Goal: Navigation & Orientation: Find specific page/section

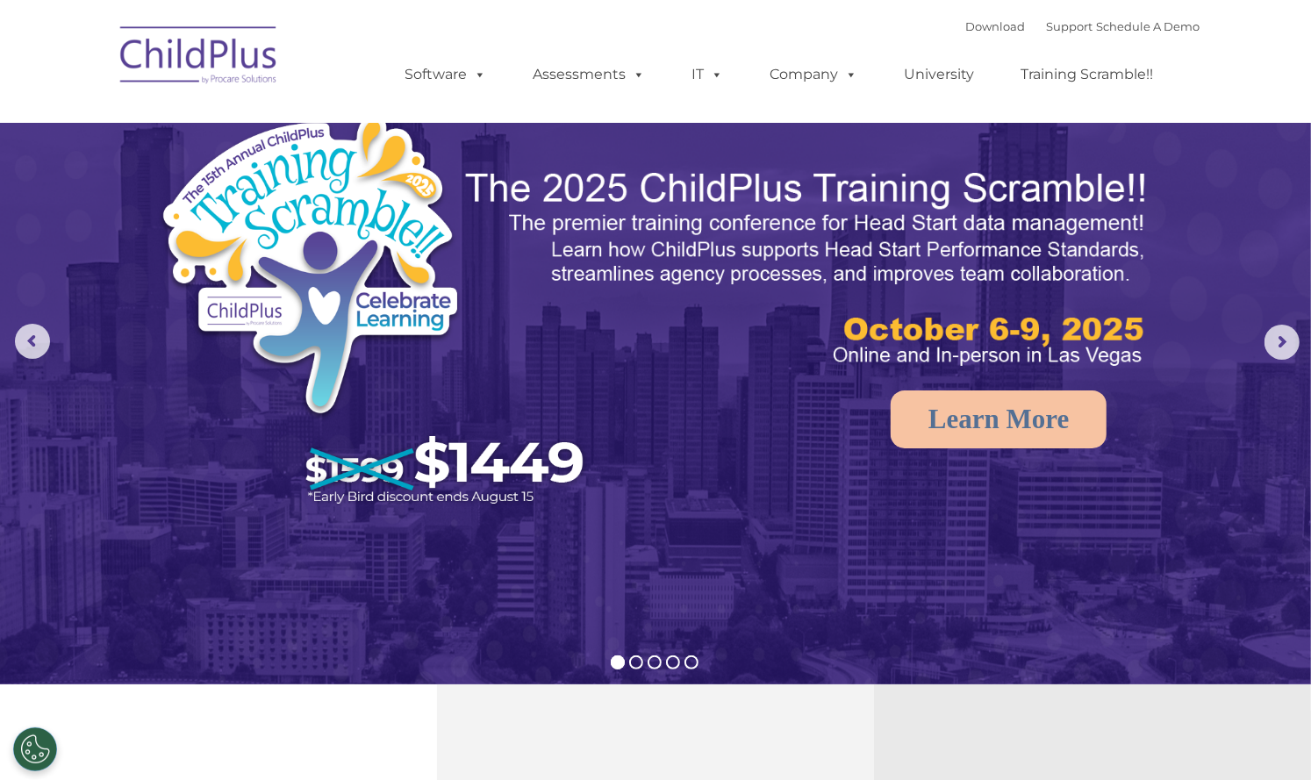
select select "MEDIUM"
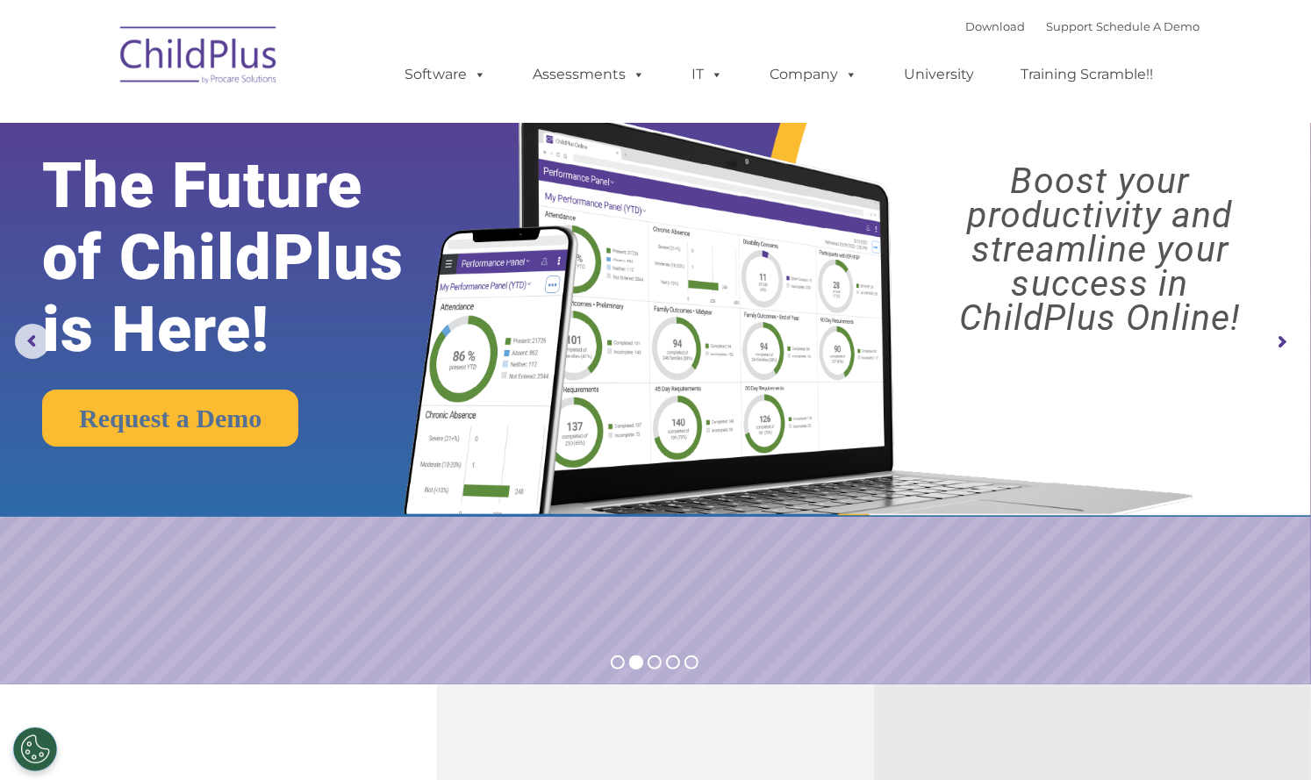
click at [1284, 340] on rs-arrow at bounding box center [1281, 342] width 35 height 35
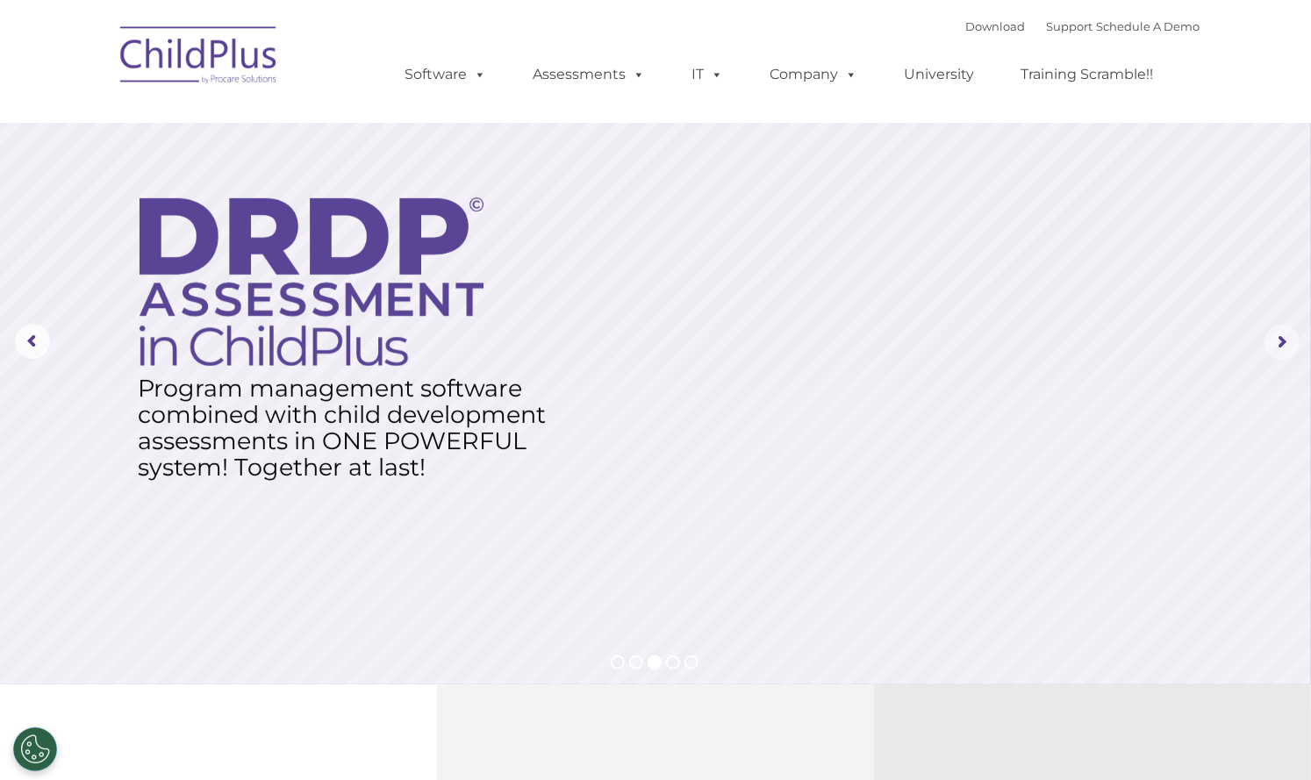
click at [1284, 340] on rs-arrow at bounding box center [1281, 342] width 35 height 35
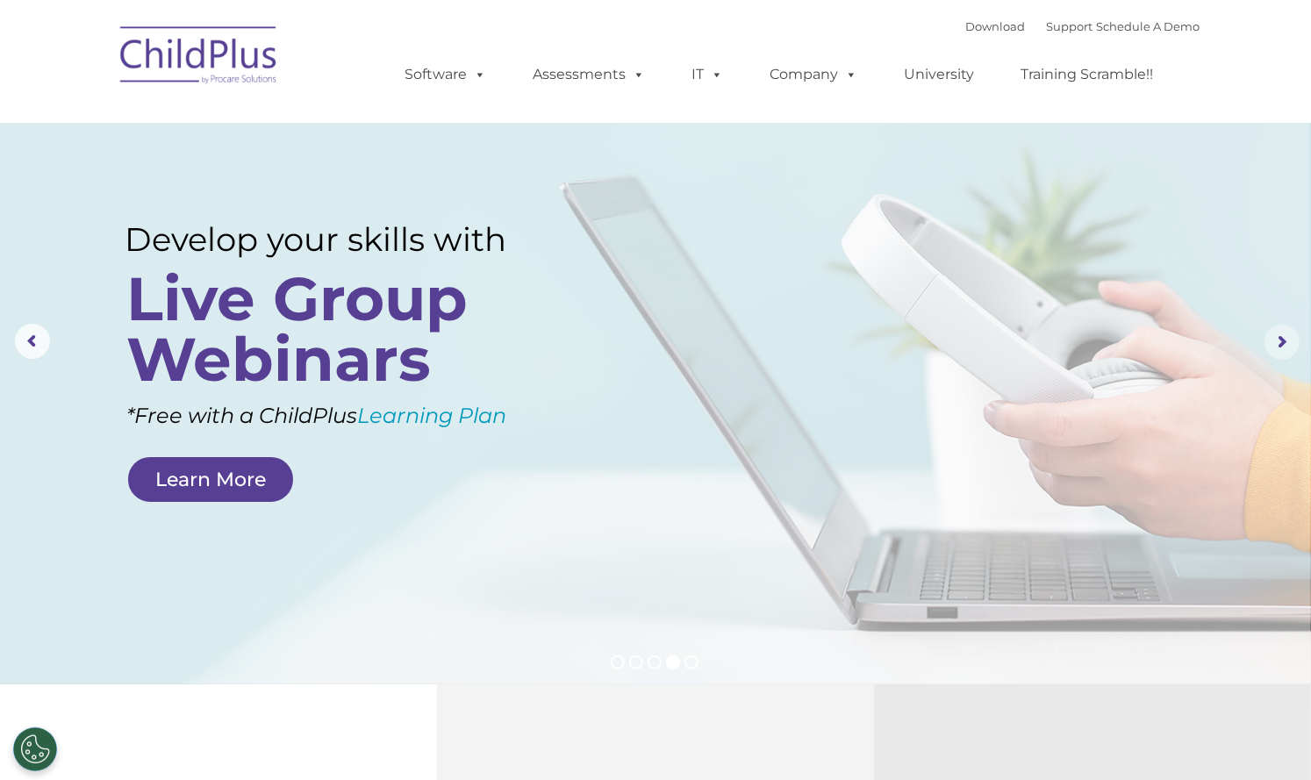
click at [1284, 340] on rs-arrow at bounding box center [1281, 342] width 35 height 35
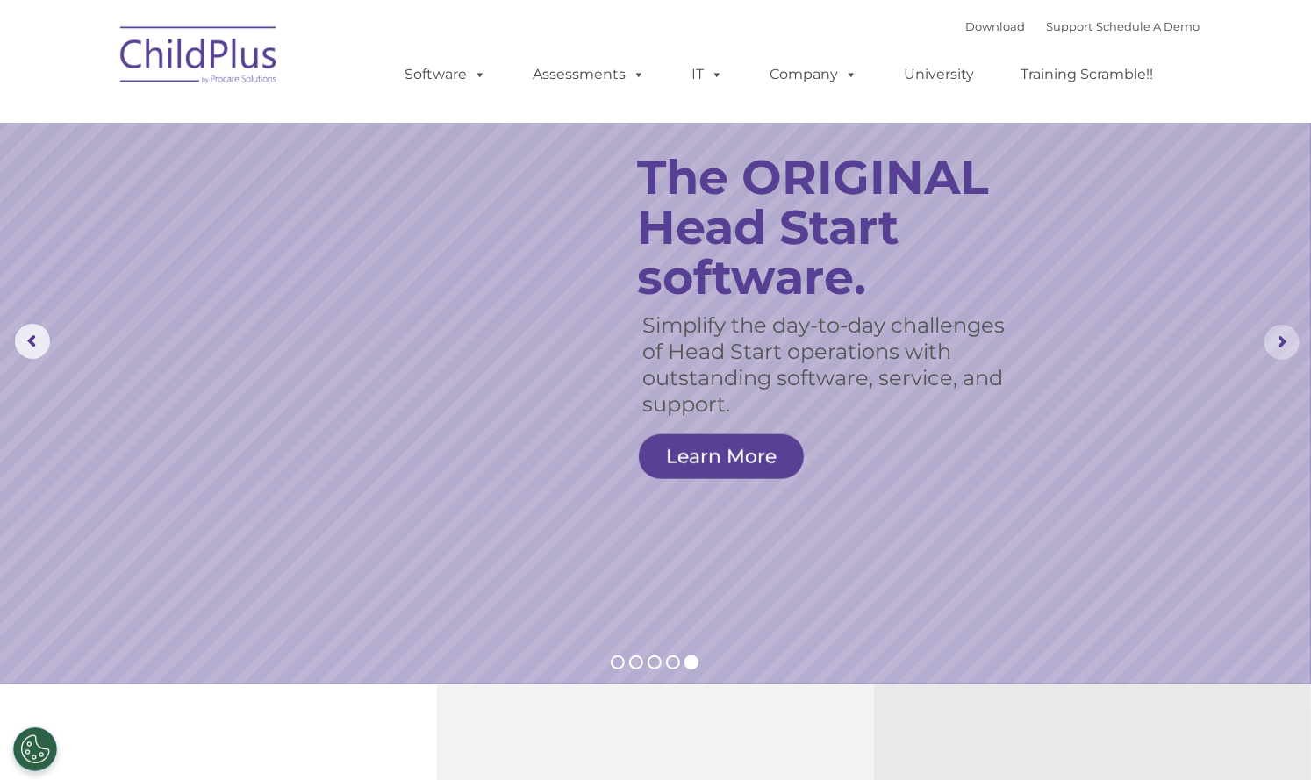
click at [1284, 340] on rs-arrow at bounding box center [1281, 342] width 35 height 35
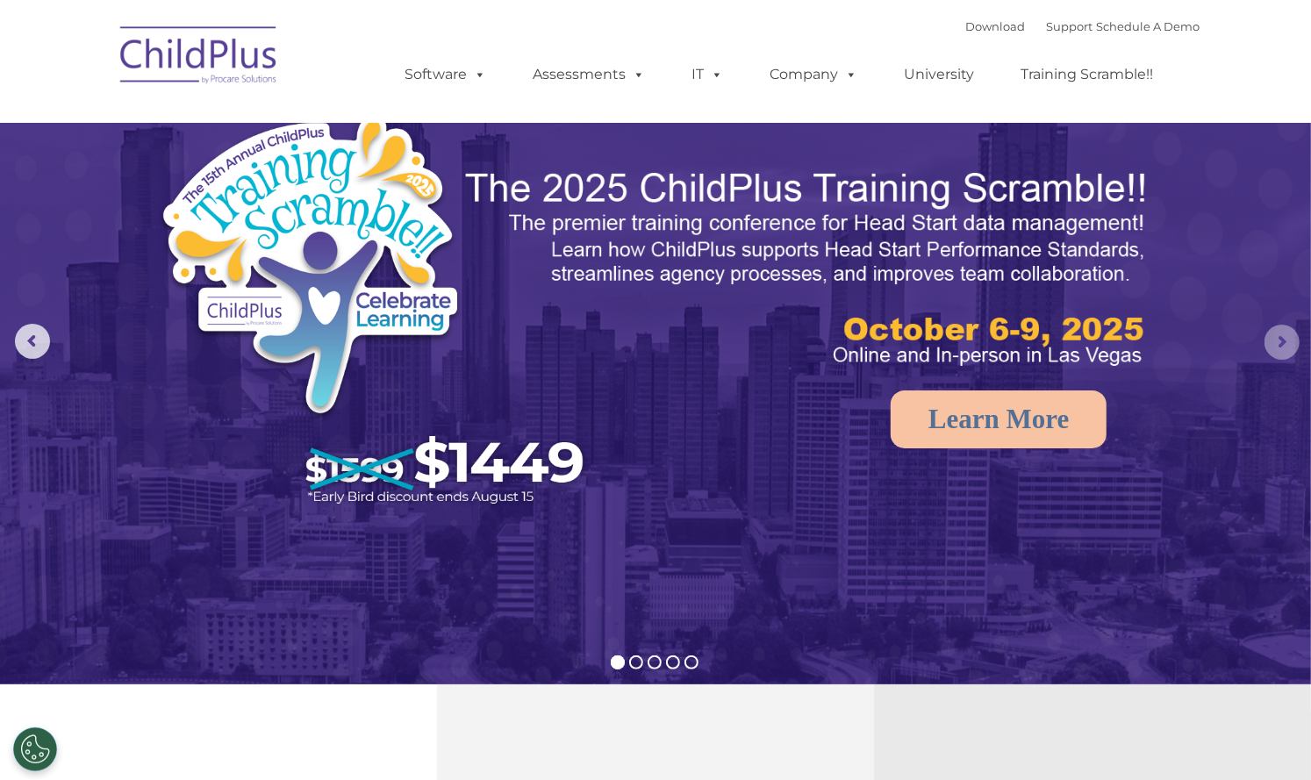
click at [1284, 340] on rs-arrow at bounding box center [1281, 342] width 35 height 35
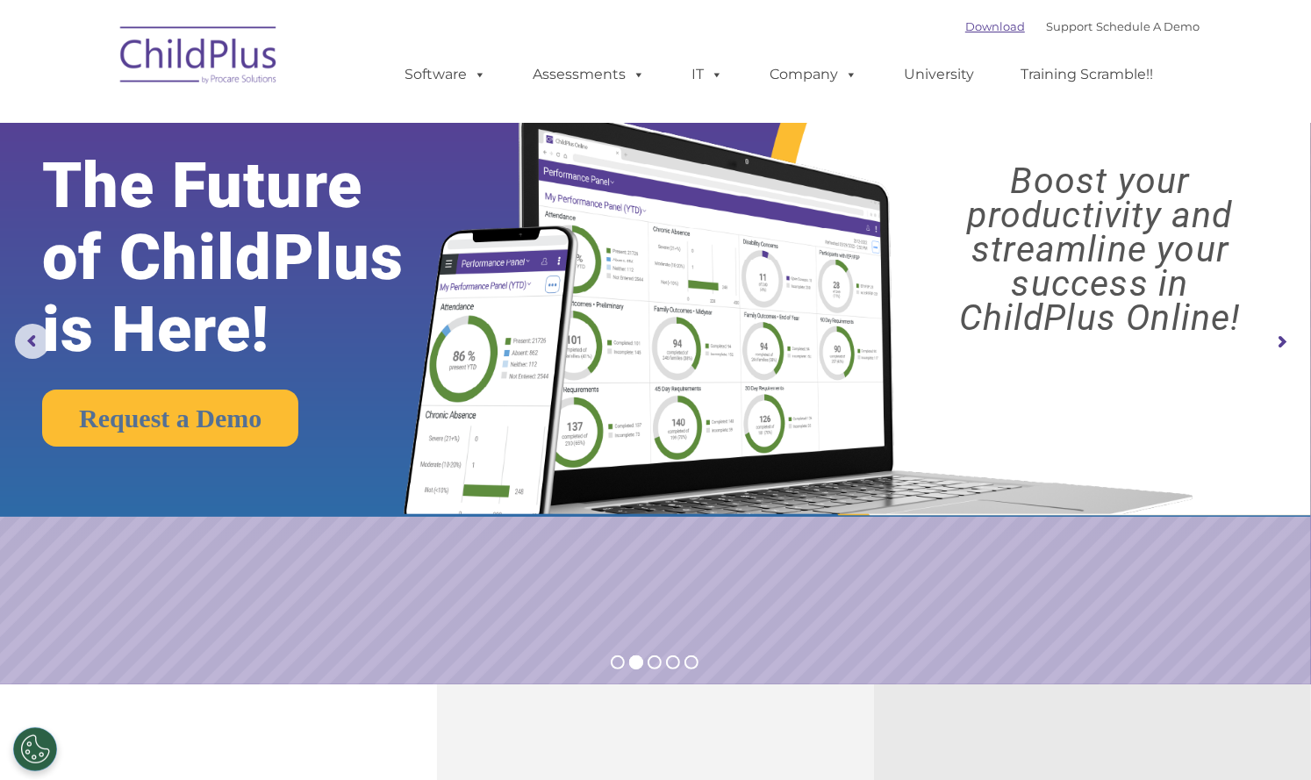
click at [974, 31] on link "Download" at bounding box center [995, 26] width 60 height 14
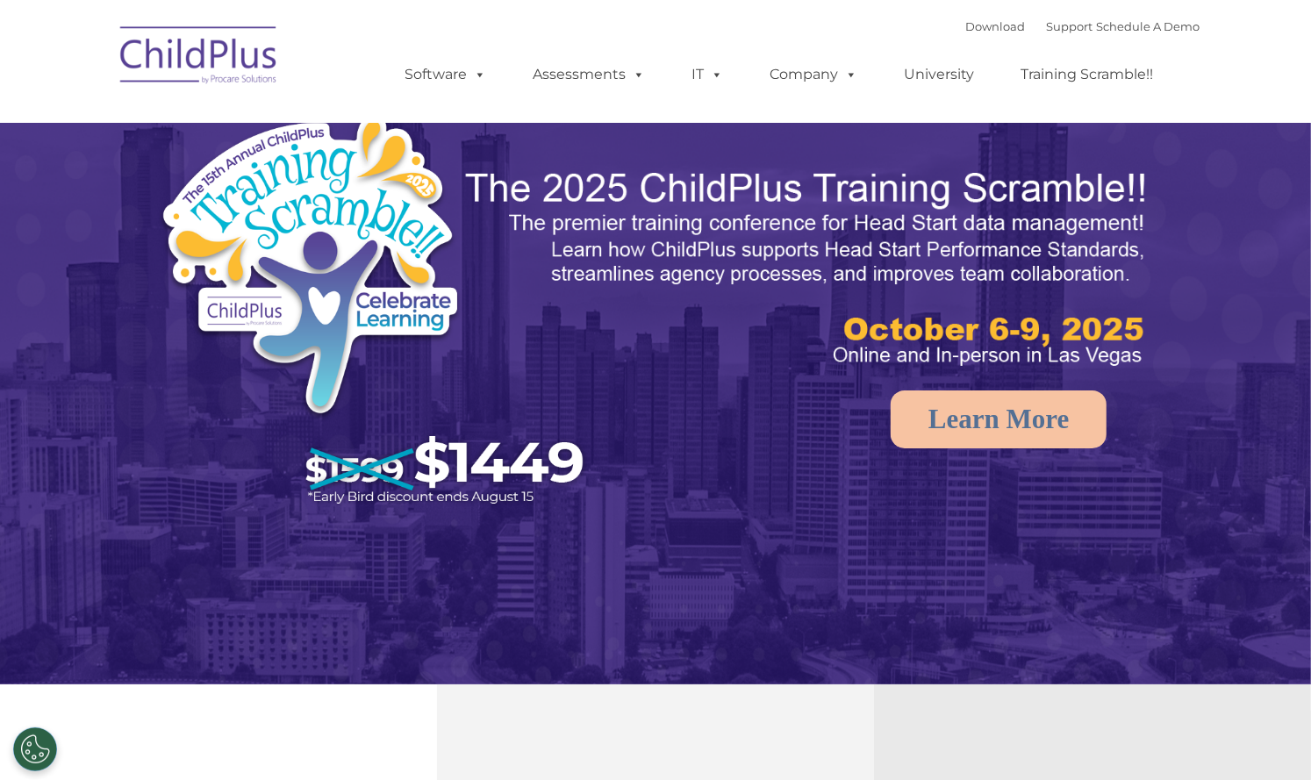
select select "MEDIUM"
click at [1287, 343] on rs-arrow at bounding box center [1281, 342] width 35 height 35
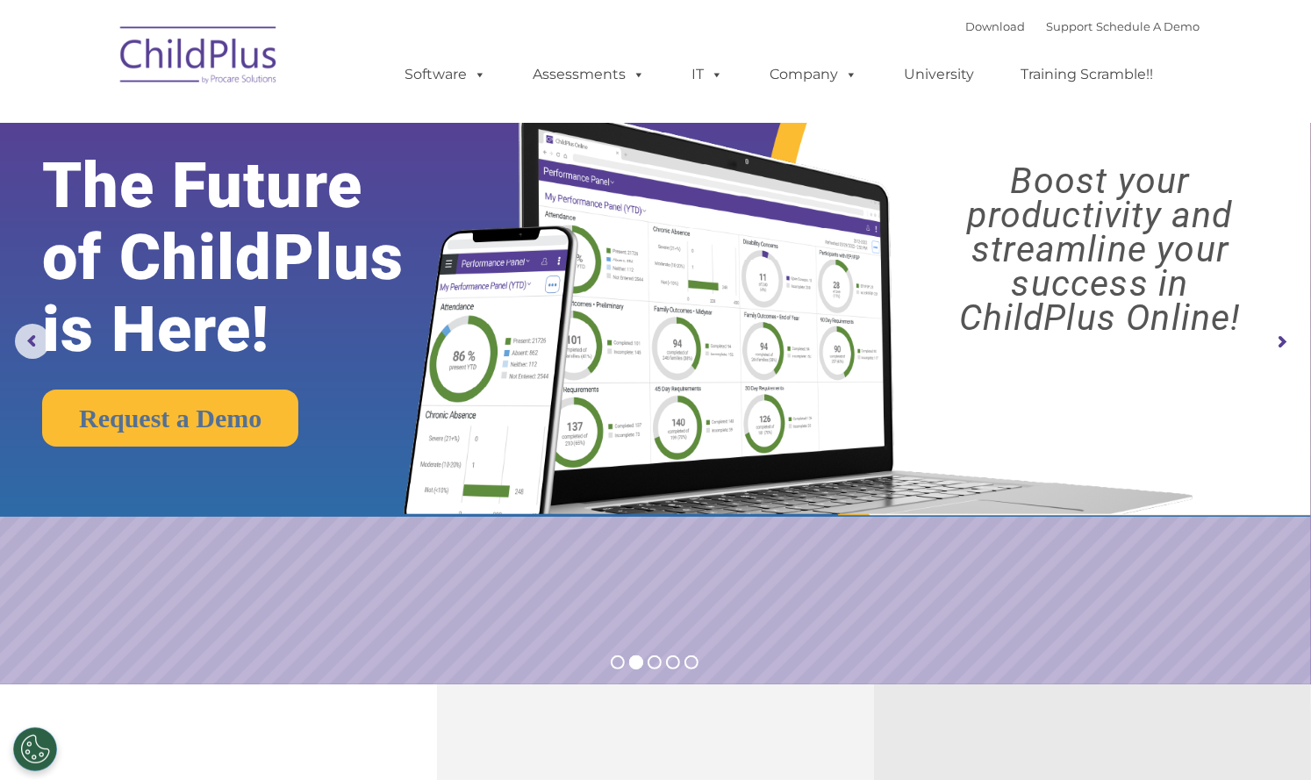
click at [1287, 343] on rs-arrow at bounding box center [1281, 342] width 35 height 35
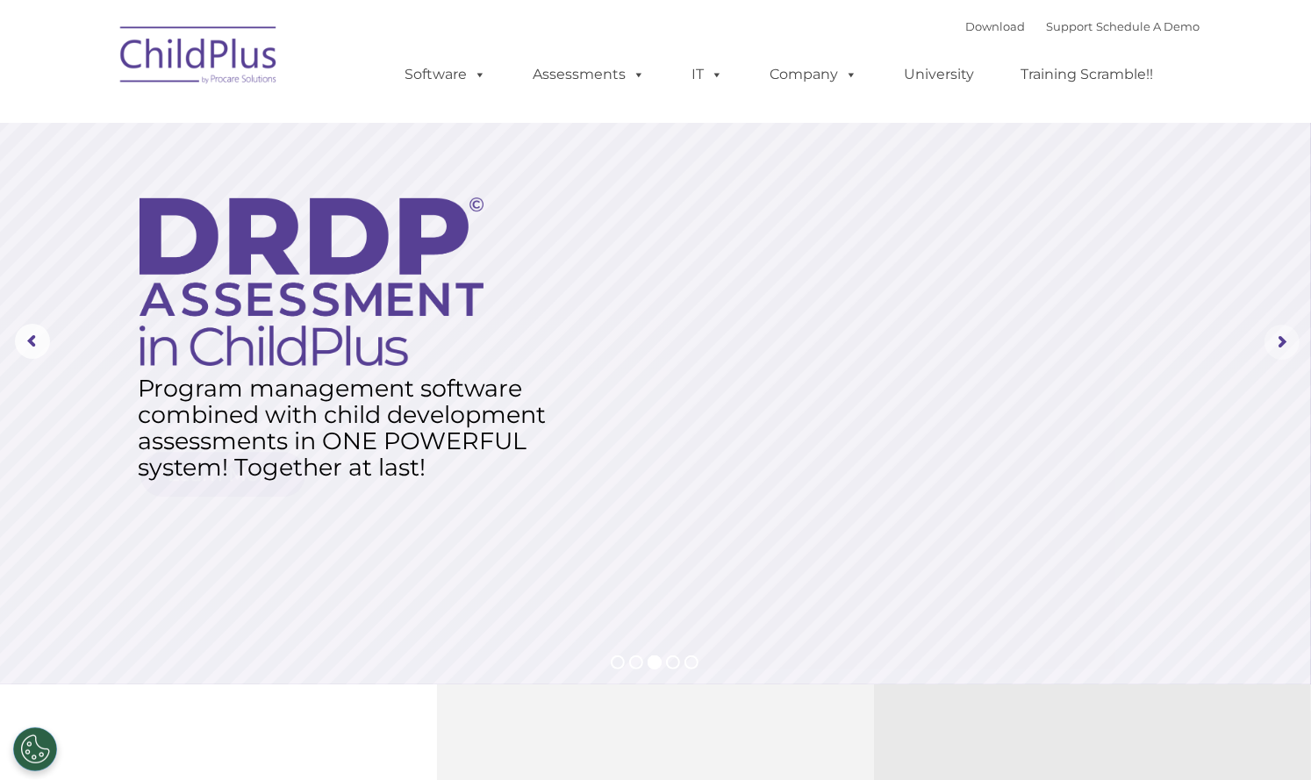
click at [1287, 343] on rs-arrow at bounding box center [1281, 342] width 35 height 35
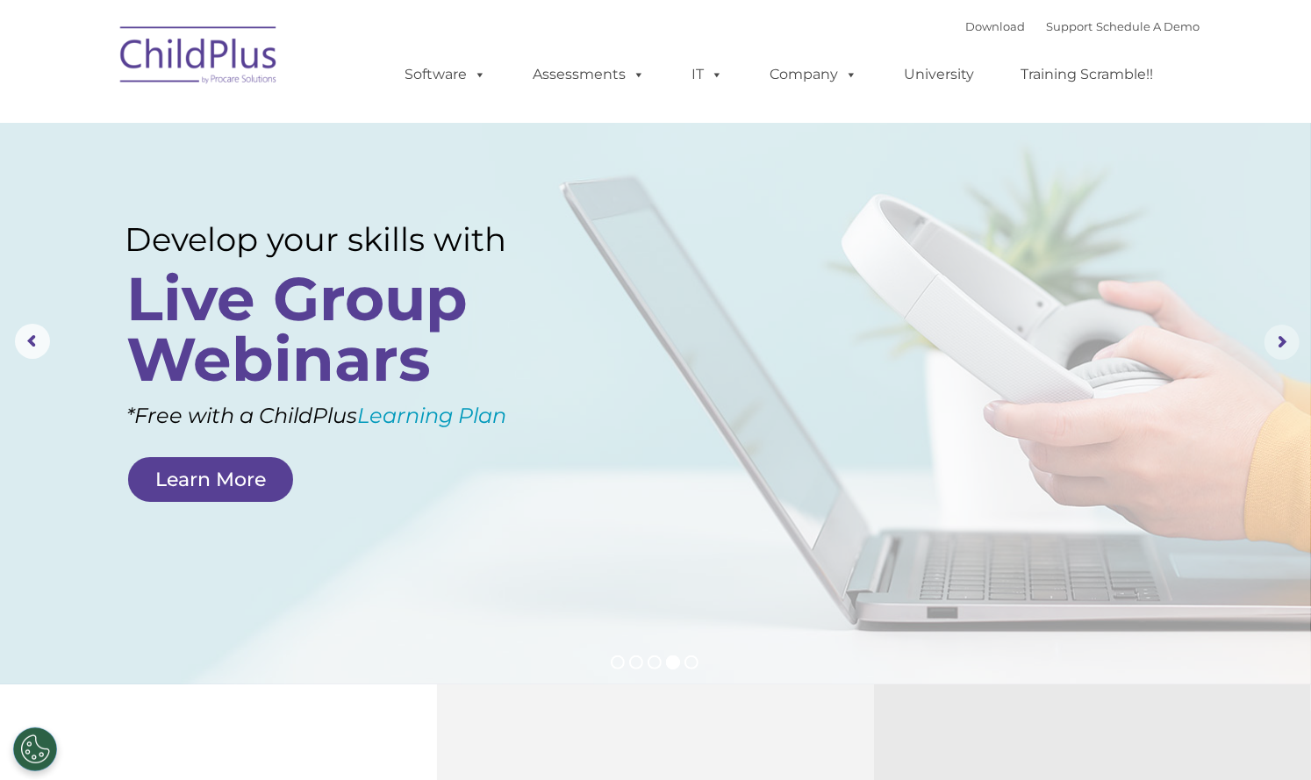
click at [1287, 343] on rs-arrow at bounding box center [1281, 342] width 35 height 35
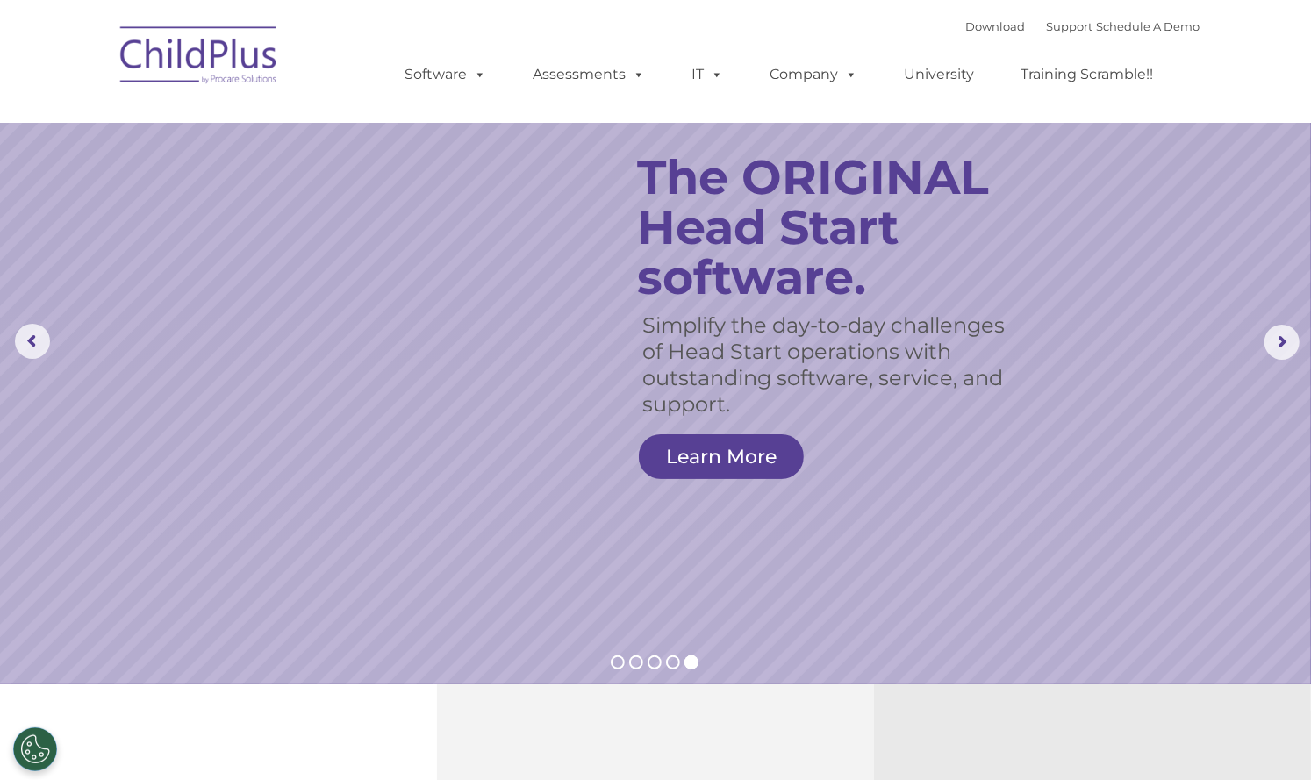
click at [575, 32] on div "Download Support | Schedule A Demo  MENU MENU Software ChildPlus: The original…" at bounding box center [784, 61] width 830 height 97
click at [216, 57] on img at bounding box center [198, 58] width 175 height 88
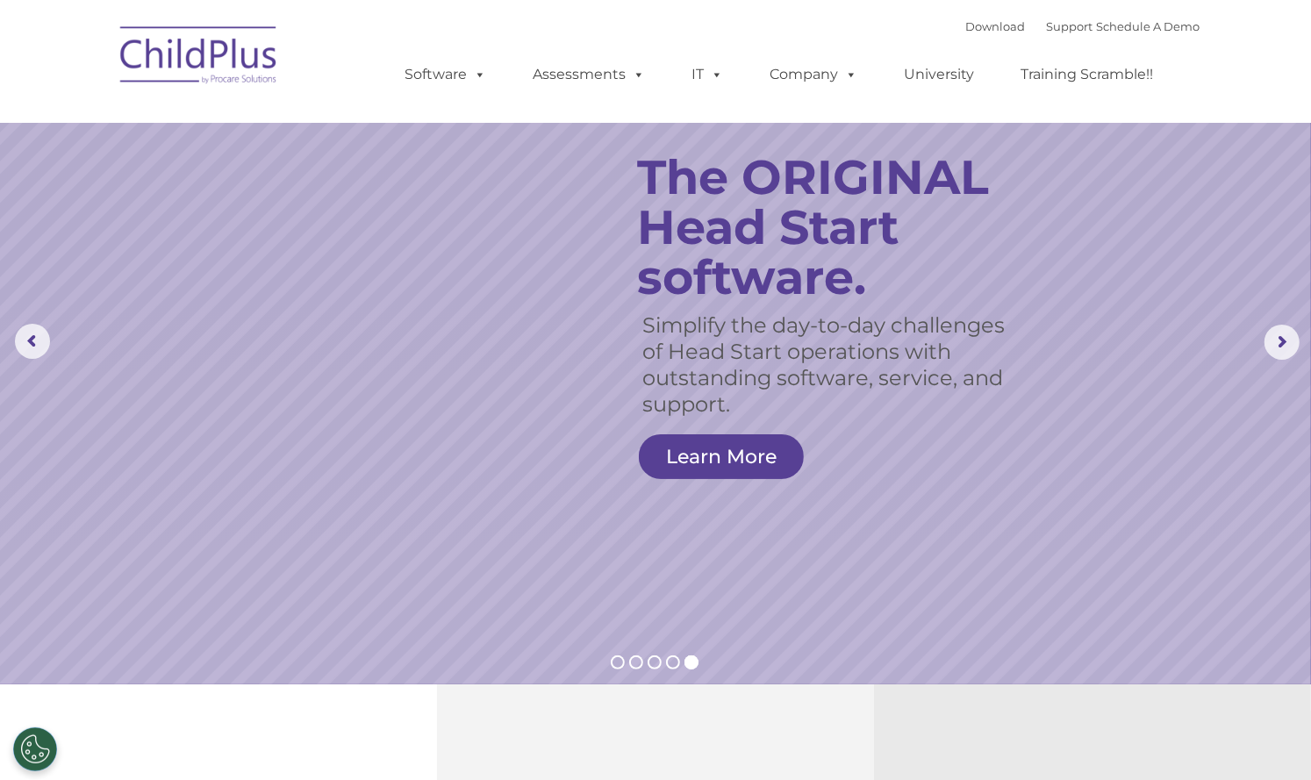
click at [216, 57] on img at bounding box center [198, 58] width 175 height 88
